Goal: Obtain resource: Download file/media

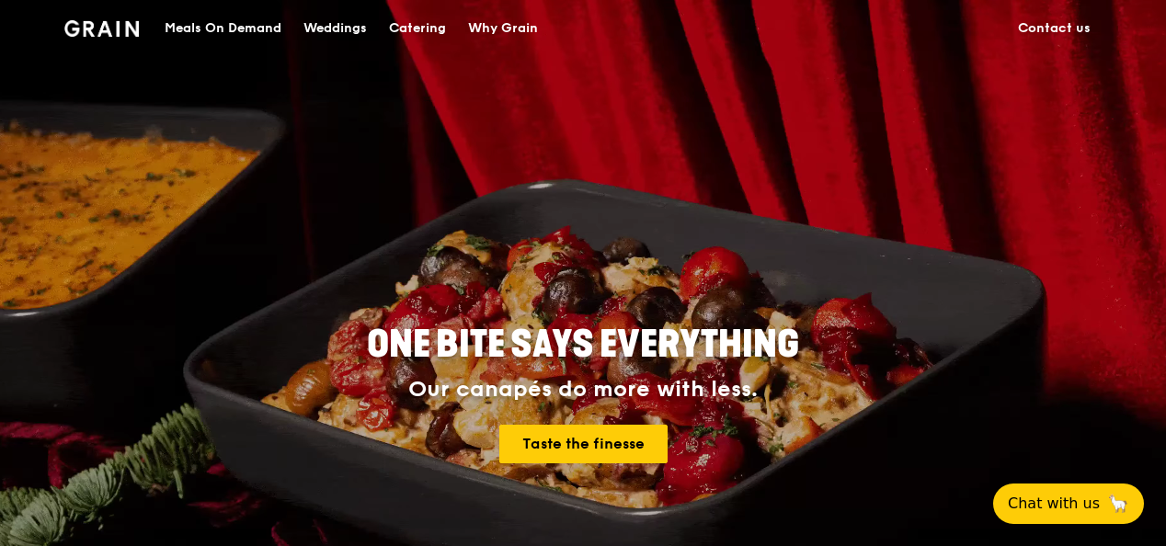
click at [408, 22] on div "Catering" at bounding box center [417, 28] width 57 height 55
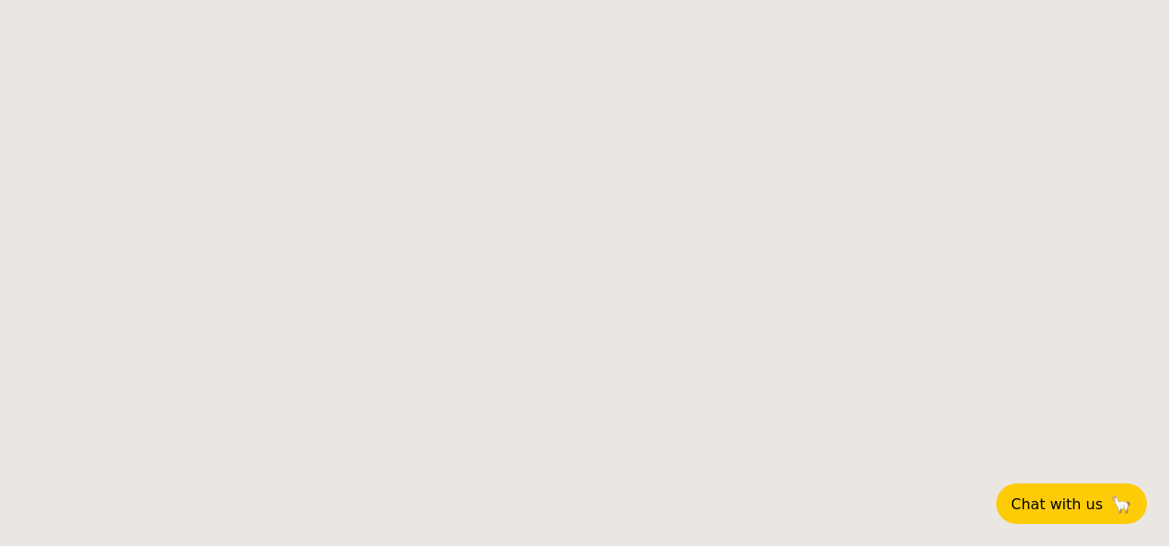
select select
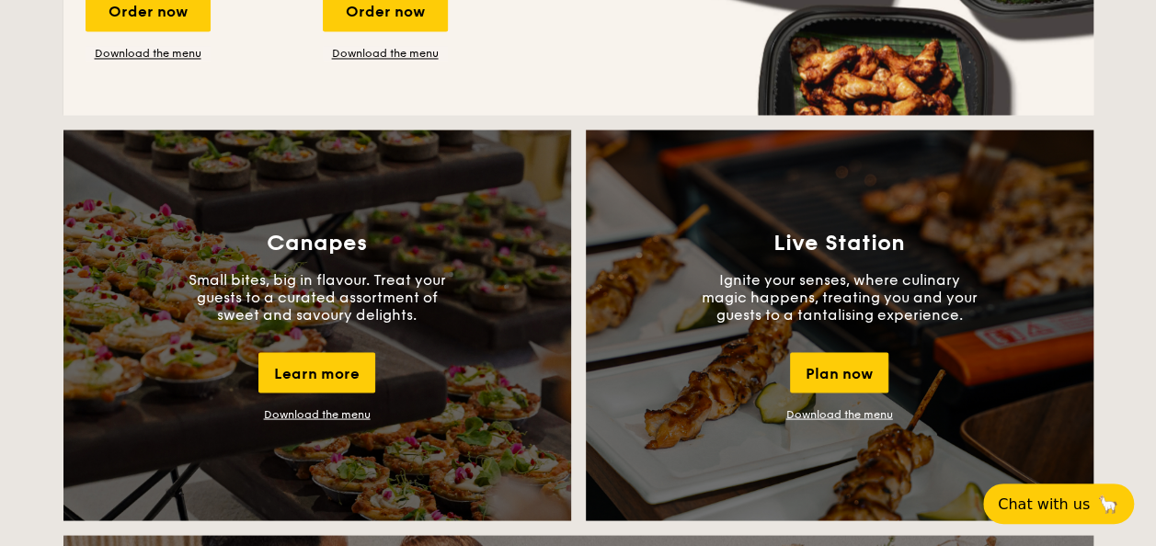
scroll to position [1747, 0]
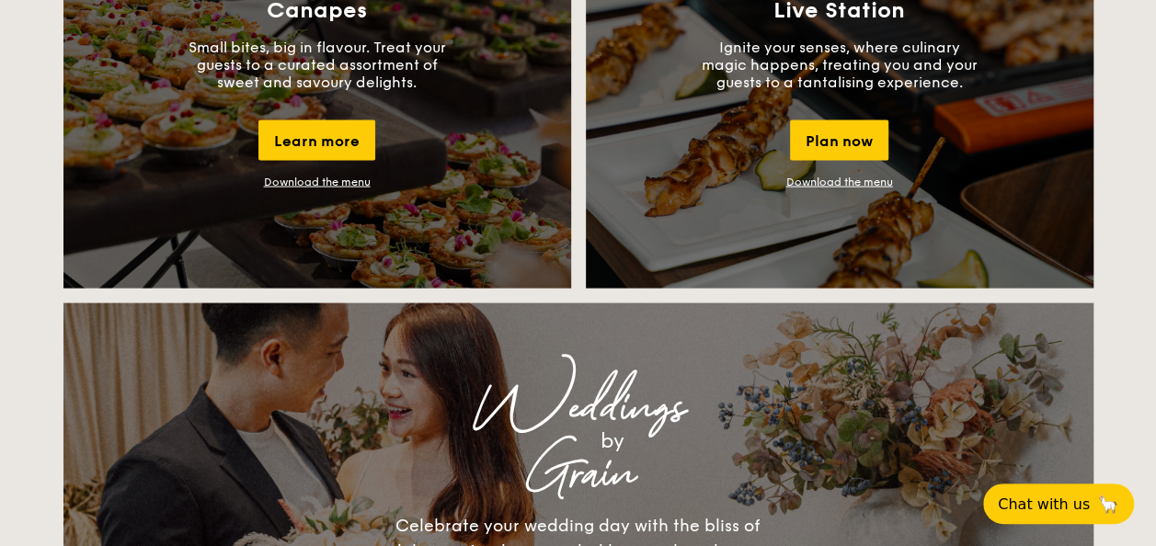
click at [842, 177] on link "Download the menu" at bounding box center [839, 182] width 107 height 13
click at [1055, 489] on button "Chat with us 🦙" at bounding box center [1058, 504] width 158 height 42
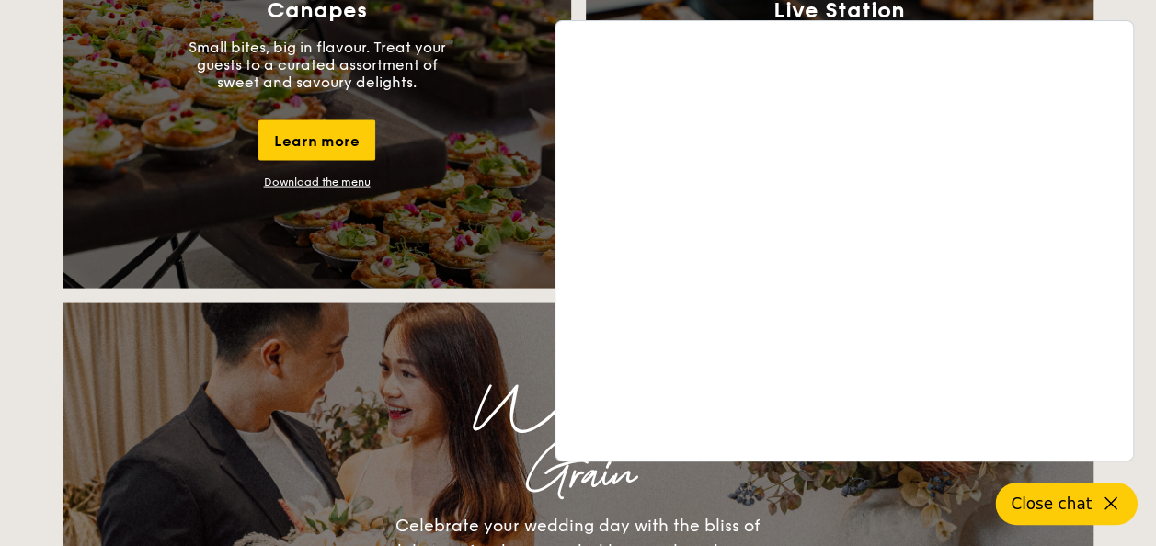
click at [1111, 504] on icon at bounding box center [1111, 504] width 22 height 22
